Goal: Check status: Check status

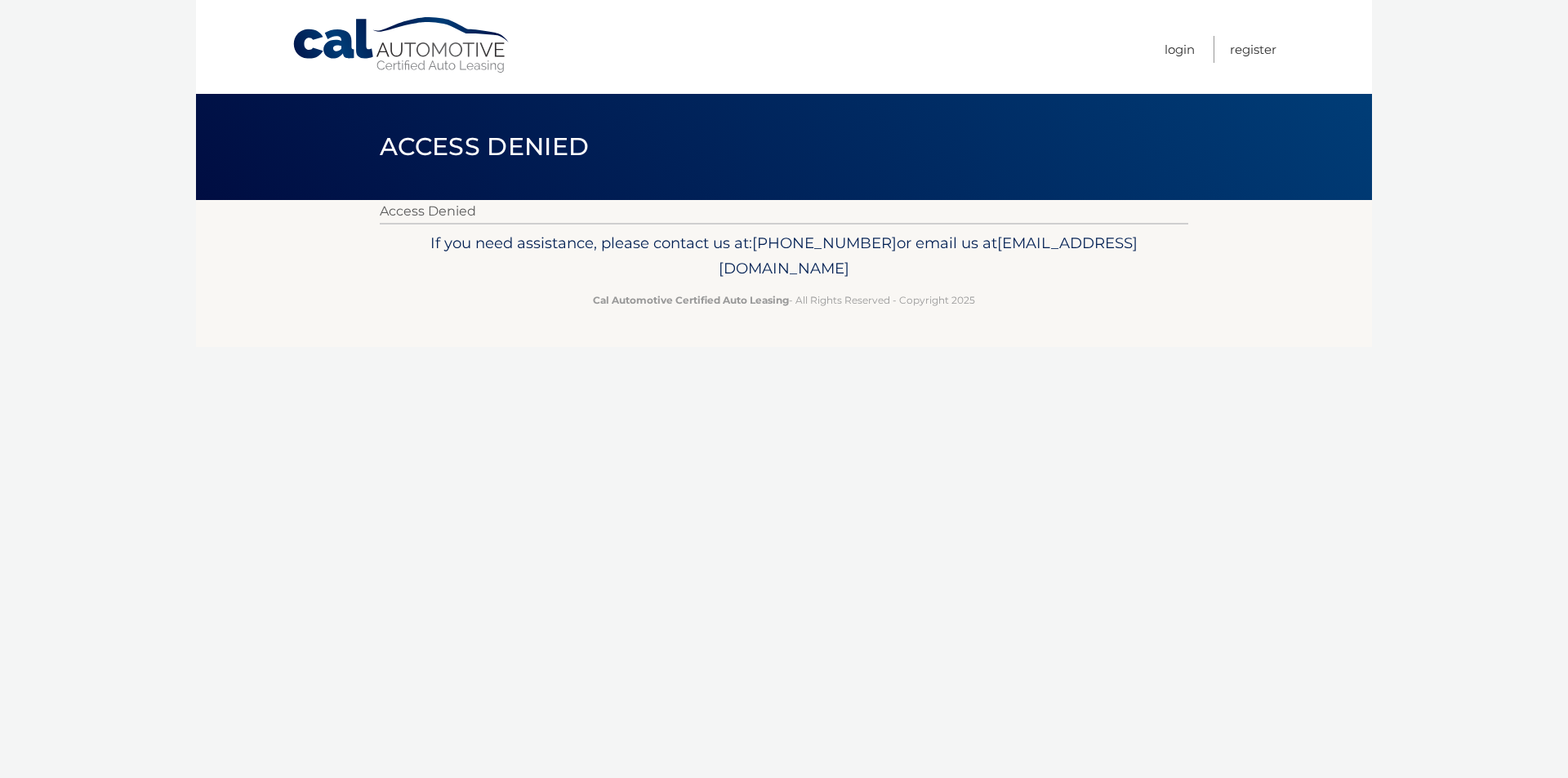
click at [443, 52] on link "Cal Automotive" at bounding box center [402, 45] width 221 height 58
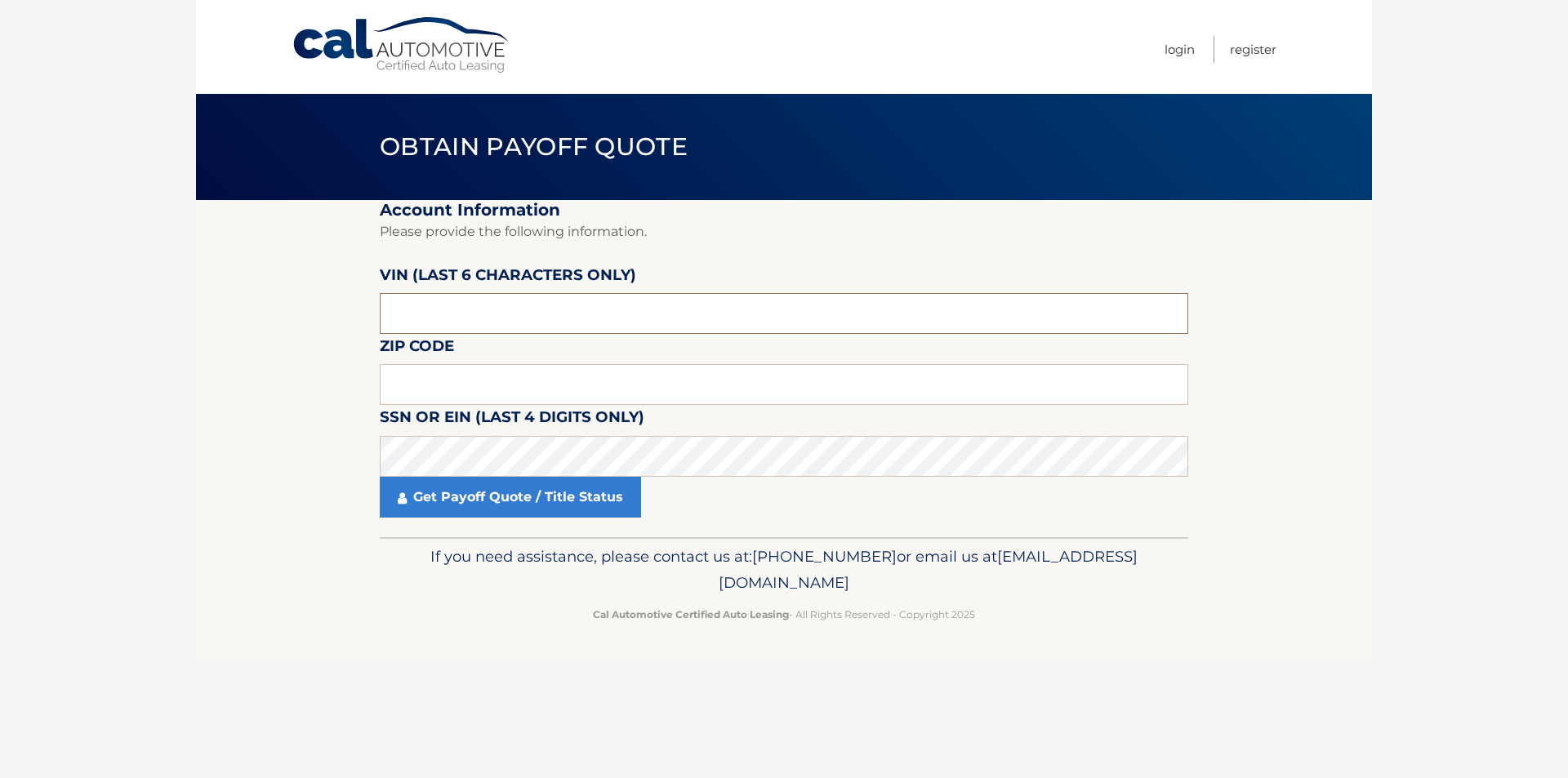
click at [580, 327] on input "text" at bounding box center [784, 313] width 809 height 40
click at [432, 373] on input "text" at bounding box center [784, 384] width 809 height 40
type input "15227"
click at [185, 366] on body "Cal Automotive Menu Login Register Obtain Payoff Quote" at bounding box center [784, 389] width 1568 height 778
click at [613, 317] on input "text" at bounding box center [784, 313] width 809 height 40
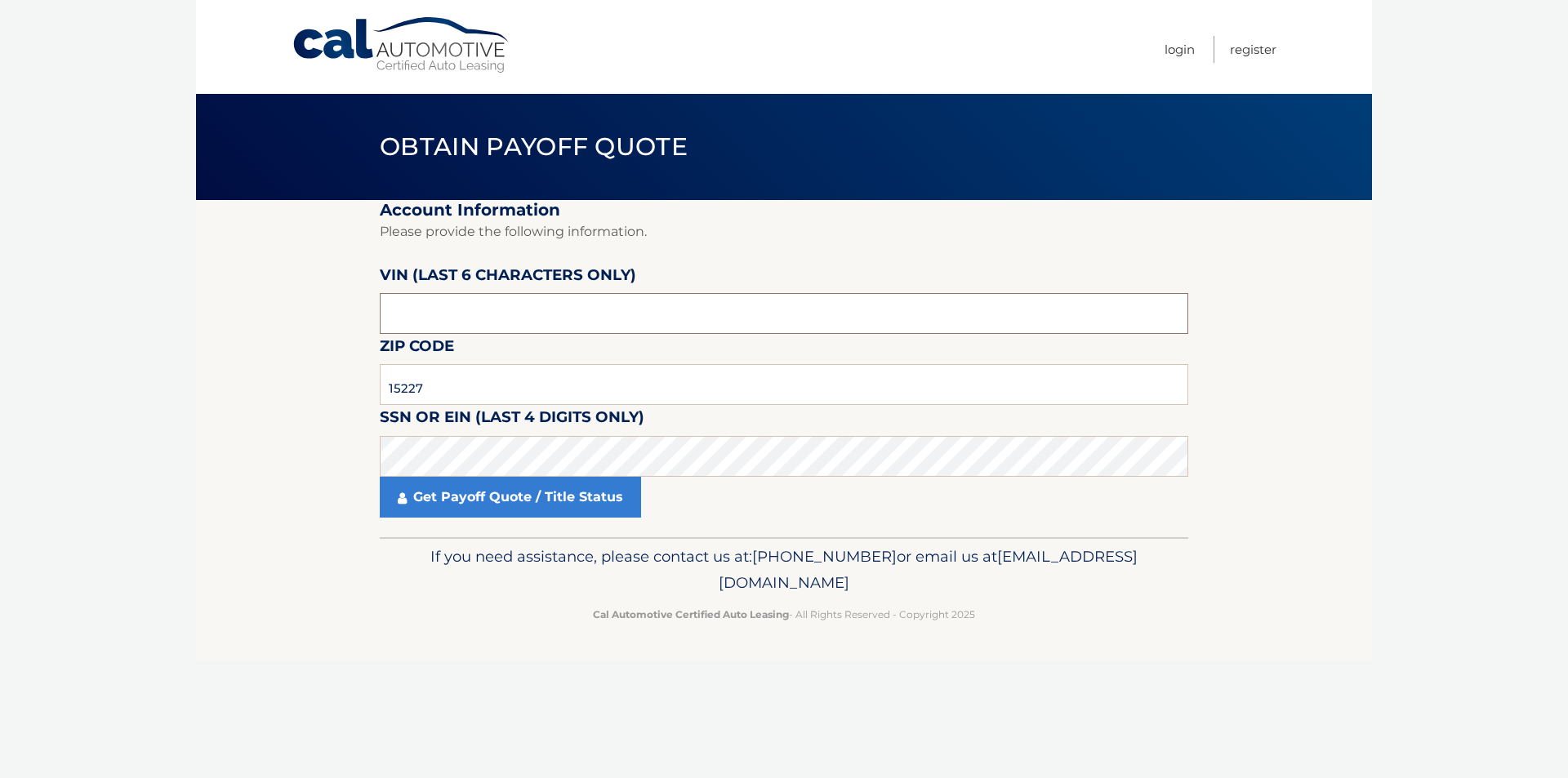
paste input "445008"
type input "445008"
click at [739, 530] on fieldset "Account Information Please provide the following information. VIN (last 6 chara…" at bounding box center [784, 368] width 809 height 337
click at [540, 508] on link "Get Payoff Quote / Title Status" at bounding box center [510, 496] width 261 height 40
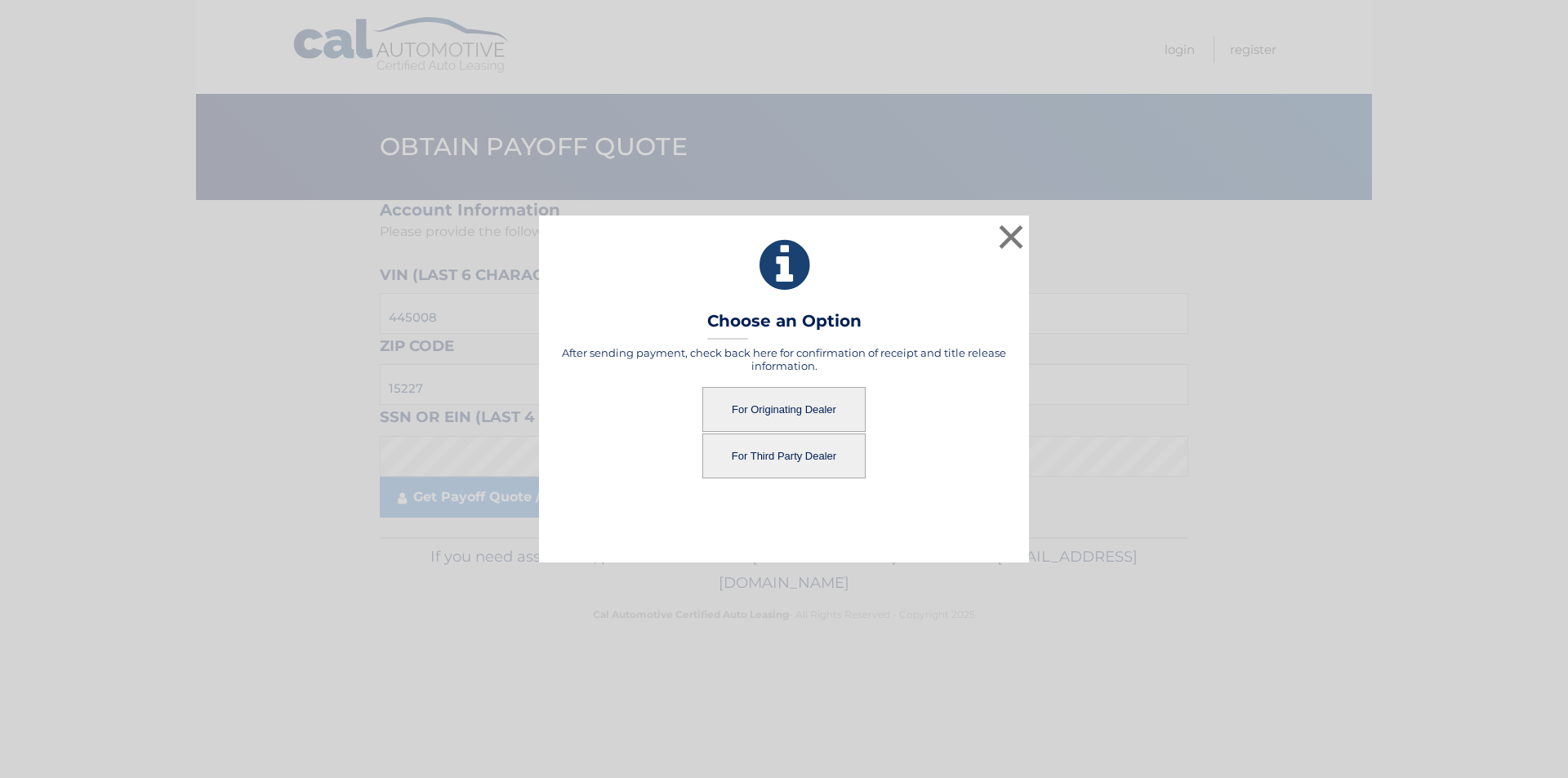
click at [757, 414] on button "For Originating Dealer" at bounding box center [784, 409] width 164 height 45
click at [816, 412] on button "For Originating Dealer" at bounding box center [784, 409] width 164 height 45
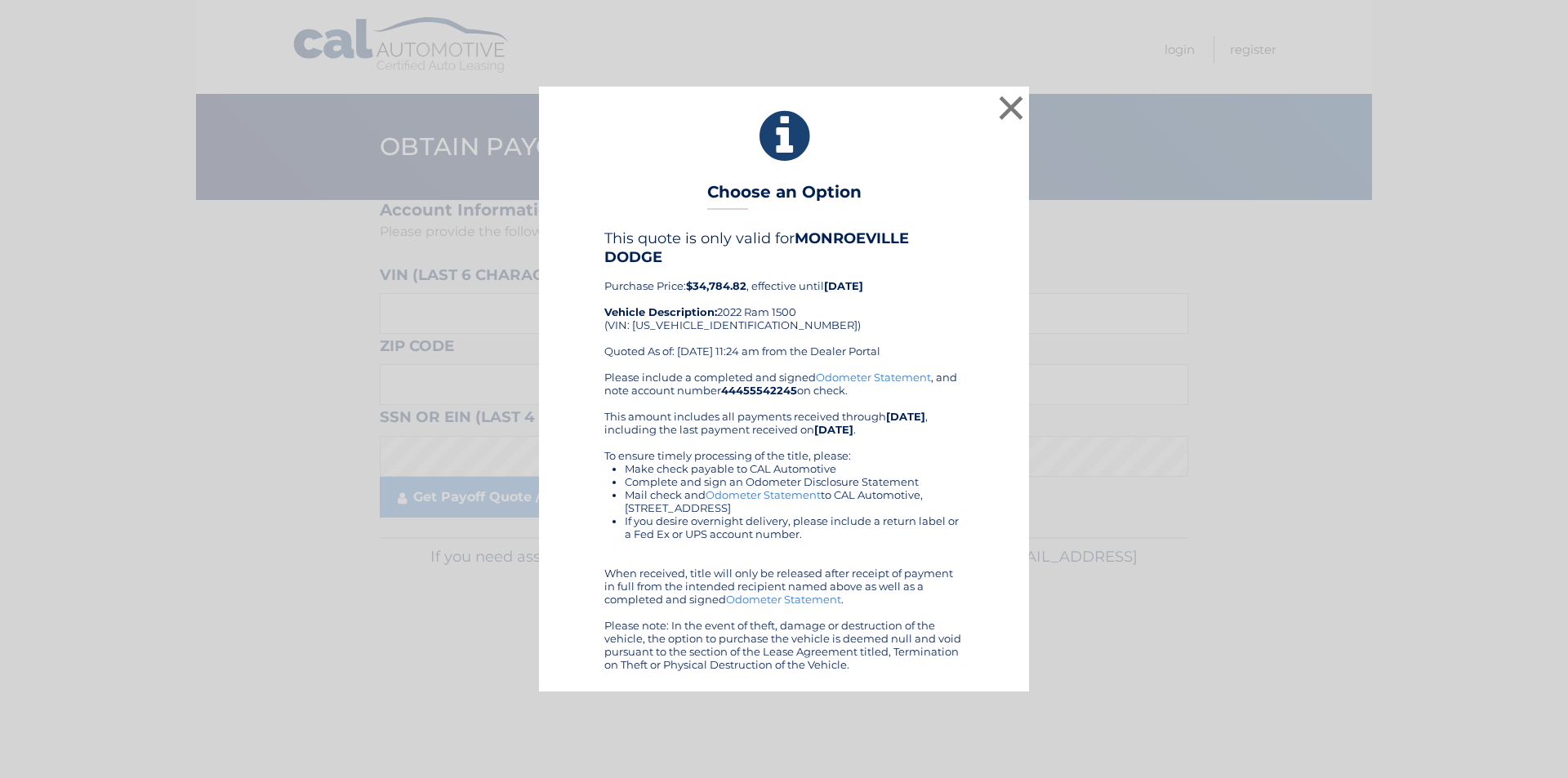
click at [941, 522] on li "If you desire overnight delivery, please include a return label or a Fed Ex or …" at bounding box center [794, 527] width 339 height 26
click at [1001, 116] on button "×" at bounding box center [1011, 108] width 33 height 33
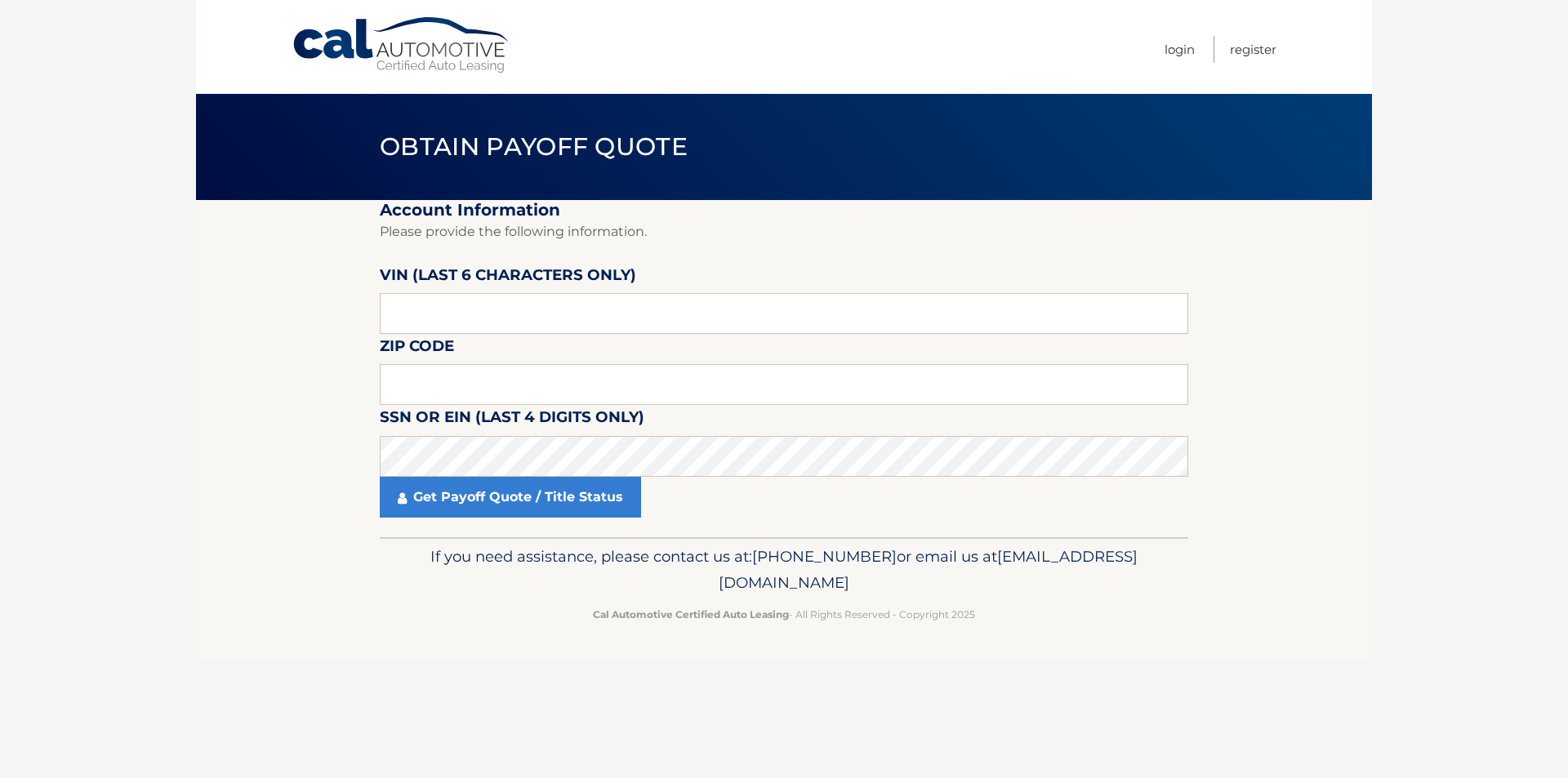
click at [365, 54] on link "Cal Automotive" at bounding box center [402, 45] width 221 height 58
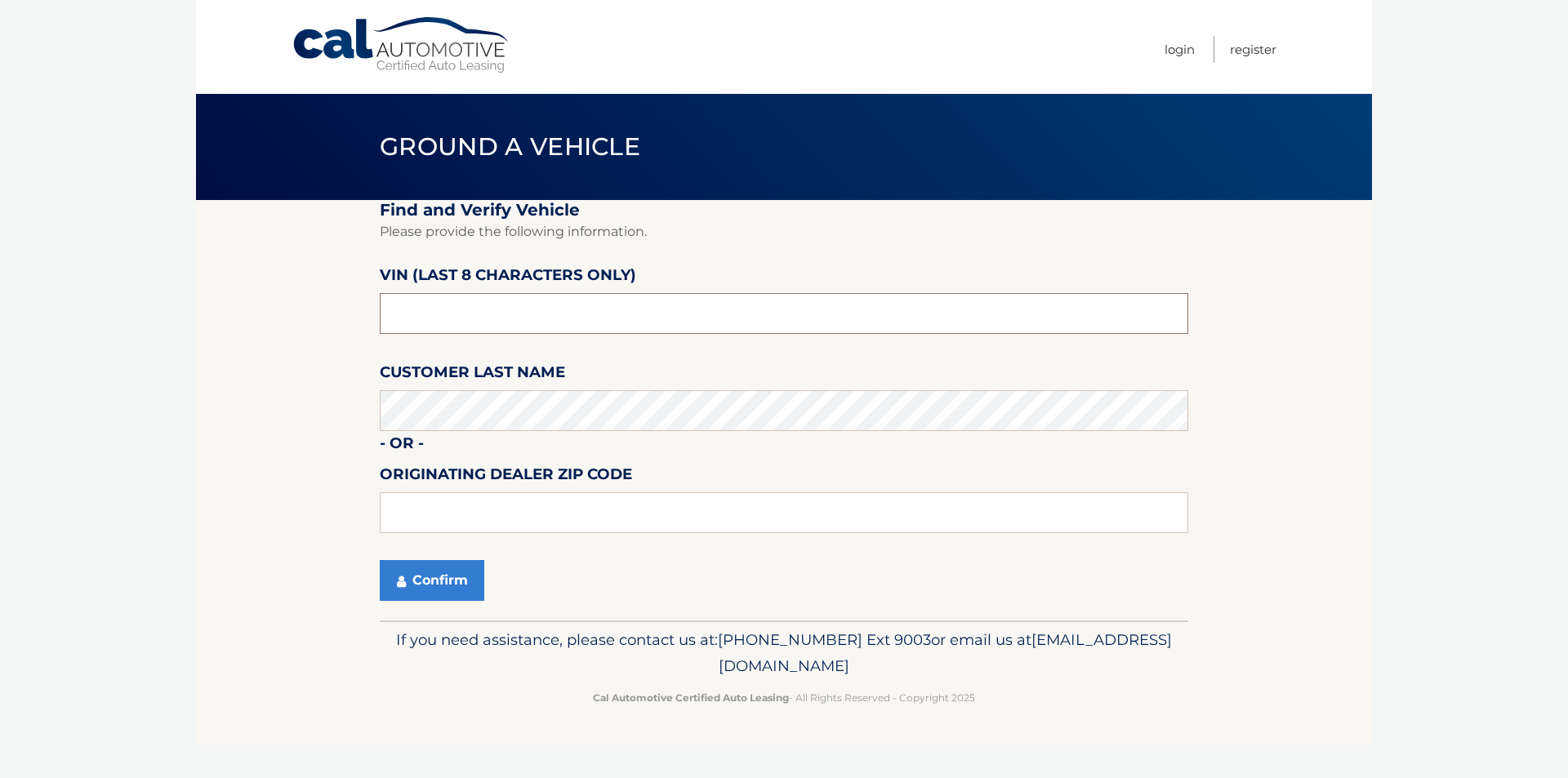
click at [1028, 311] on input "text" at bounding box center [784, 313] width 809 height 40
paste input "NN445008"
type input "NN445008"
click at [422, 587] on button "Confirm" at bounding box center [432, 580] width 104 height 40
